Goal: Information Seeking & Learning: Learn about a topic

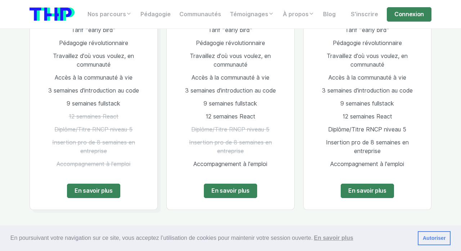
scroll to position [1448, 0]
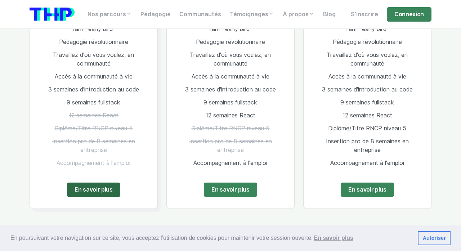
click at [102, 183] on link "En savoir plus" at bounding box center [93, 190] width 53 height 14
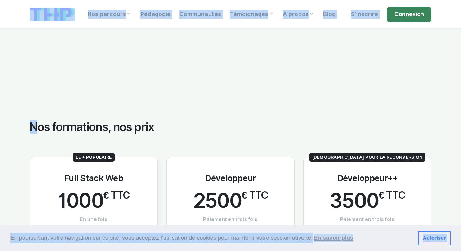
scroll to position [1241, 0]
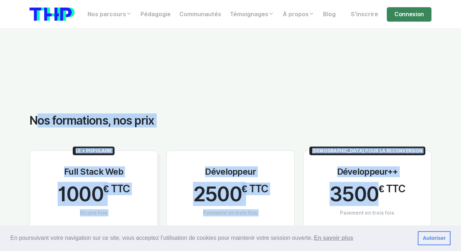
drag, startPoint x: 17, startPoint y: 119, endPoint x: 367, endPoint y: 182, distance: 356.0
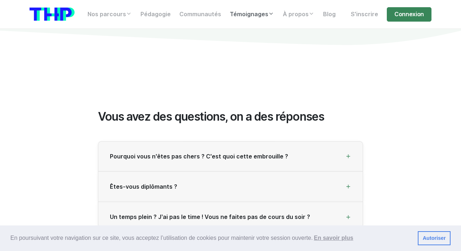
scroll to position [1854, 0]
click at [216, 181] on div "Êtes-vous diplômants ?" at bounding box center [230, 187] width 265 height 30
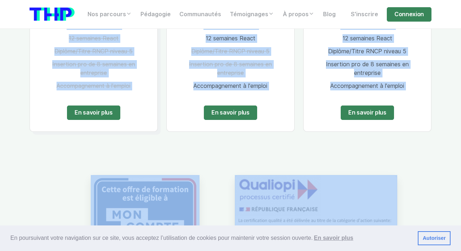
scroll to position [1535, 0]
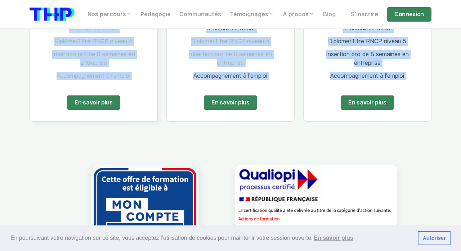
drag, startPoint x: 21, startPoint y: 127, endPoint x: 402, endPoint y: 92, distance: 382.6
click at [402, 92] on section "Nos formations, nos prix Le + populaire Full Stack Web 1000 € TTC En une fois T…" at bounding box center [230, 81] width 461 height 592
copy div "Nos formations, nos prix Le + populaire Full Stack Web 1000 € TTC En une fois T…"
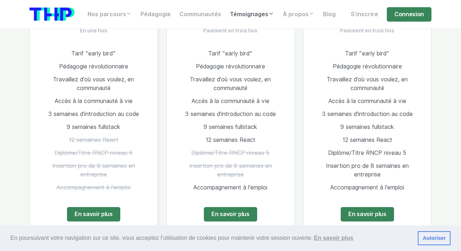
scroll to position [1424, 0]
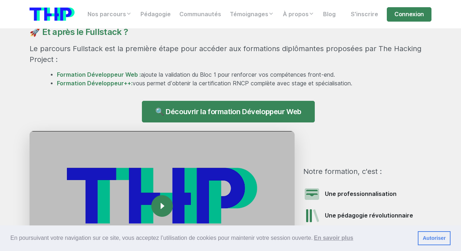
scroll to position [691, 0]
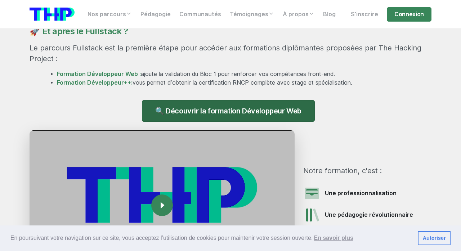
click at [168, 113] on link "🔍 Découvrir la formation Développeur Web" at bounding box center [228, 111] width 173 height 22
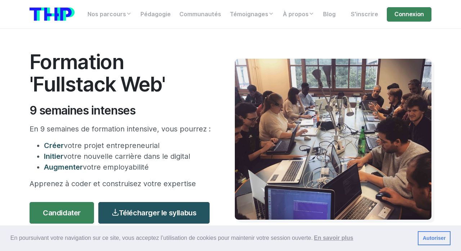
scroll to position [0, 0]
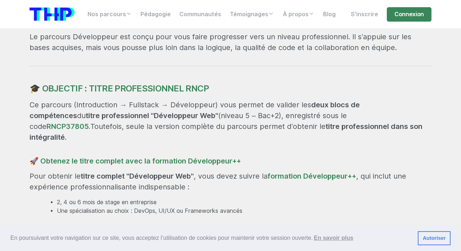
scroll to position [610, 0]
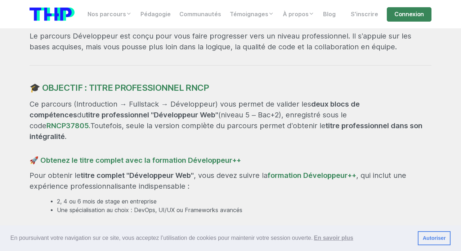
click at [182, 109] on p "Ce parcours (Introduction → Fullstack → Développeur) vous permet de valider les…" at bounding box center [231, 120] width 402 height 43
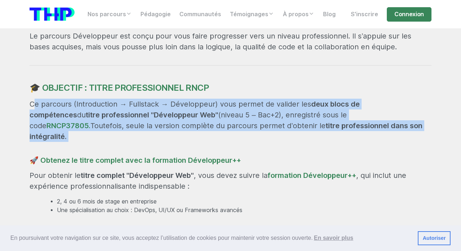
click at [182, 109] on p "Ce parcours (Introduction → Fullstack → Développeur) vous permet de valider les…" at bounding box center [231, 120] width 402 height 43
click at [192, 138] on div "Devenez Développeur Web Une formation ultra intense de 21 semaines, à temps ple…" at bounding box center [230, 40] width 411 height 626
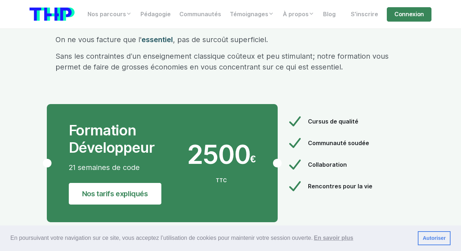
scroll to position [4011, 0]
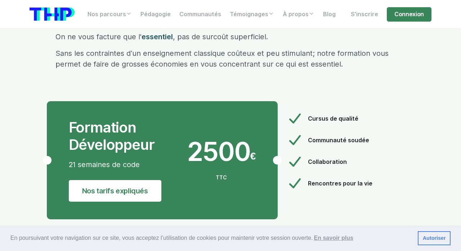
click at [194, 139] on span "2500" at bounding box center [218, 152] width 63 height 26
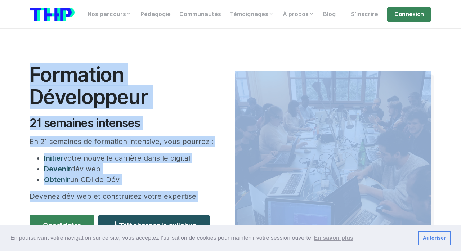
scroll to position [0, 0]
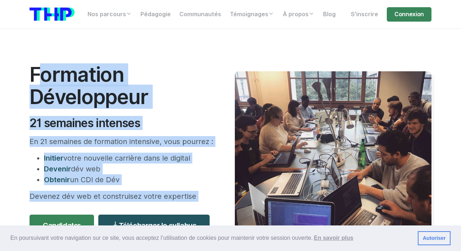
drag, startPoint x: 367, startPoint y: 92, endPoint x: 27, endPoint y: 69, distance: 341.4
copy body "Loremipsu Dolorsitame 87 consecte adipisci El 91 seddoeiu te incididun utlabore…"
